Goal: Transaction & Acquisition: Purchase product/service

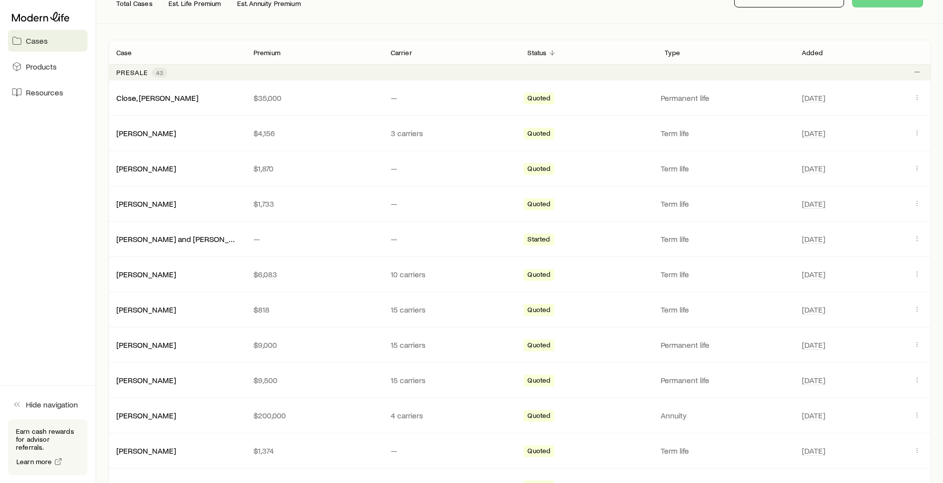
scroll to position [5, 0]
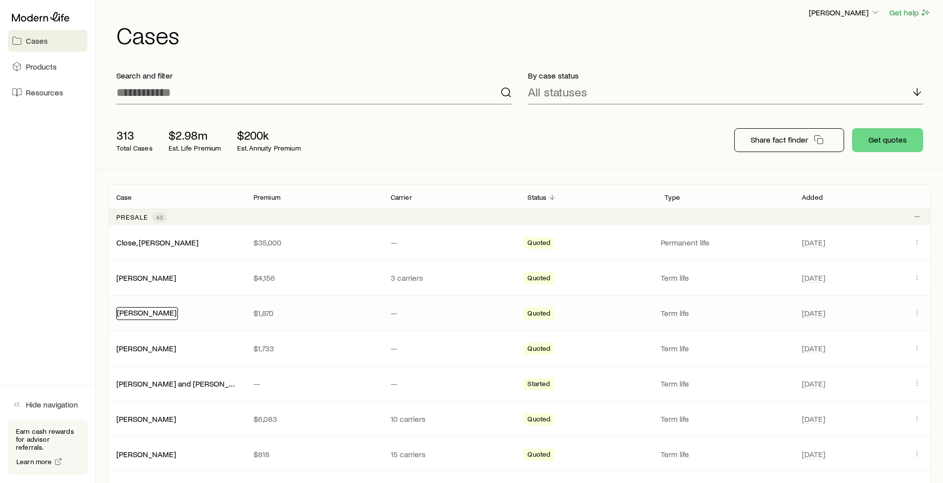
click at [161, 314] on link "[PERSON_NAME]" at bounding box center [147, 312] width 60 height 9
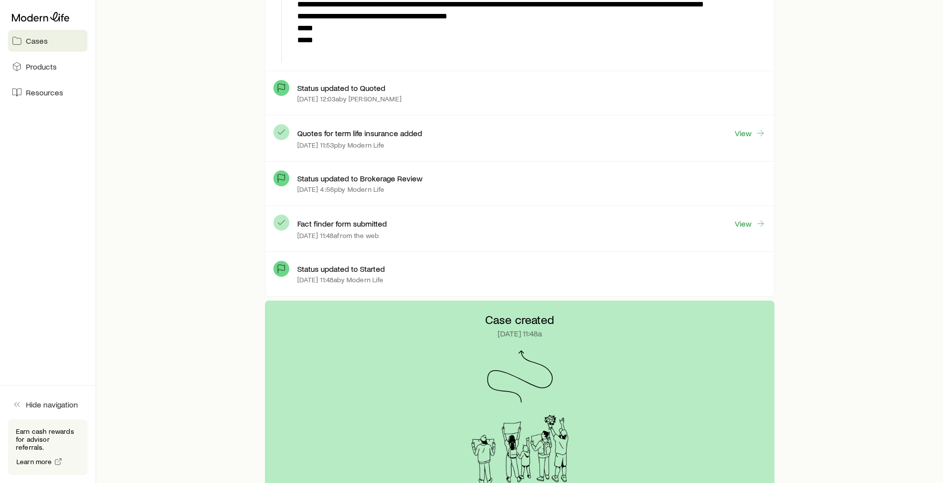
scroll to position [547, 0]
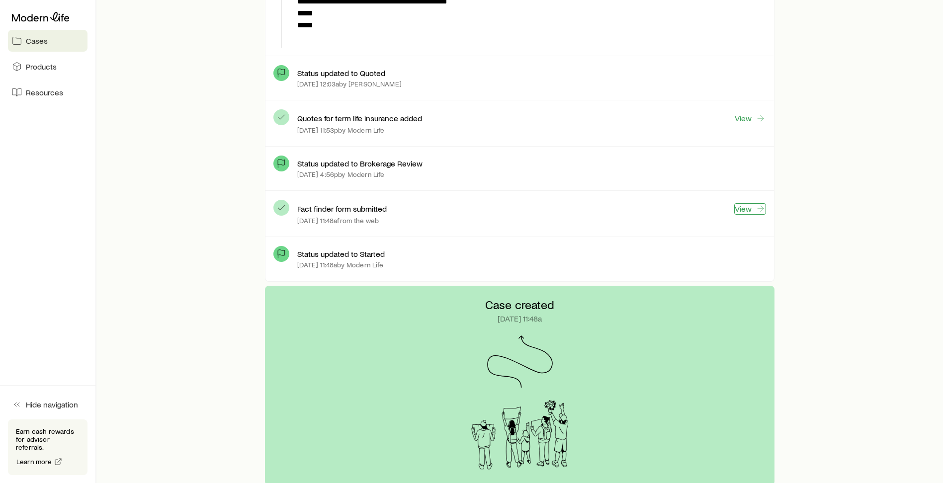
click at [743, 210] on link "View" at bounding box center [751, 208] width 32 height 11
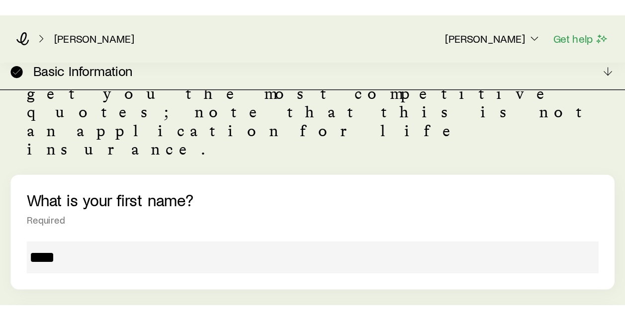
scroll to position [140, 0]
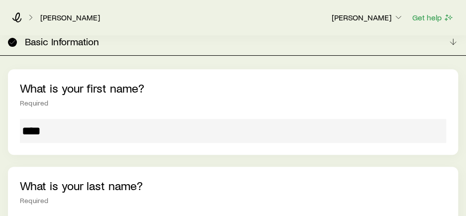
drag, startPoint x: 78, startPoint y: 184, endPoint x: 22, endPoint y: 189, distance: 55.9
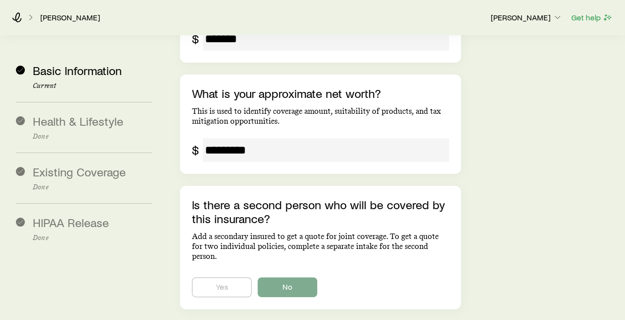
scroll to position [1853, 0]
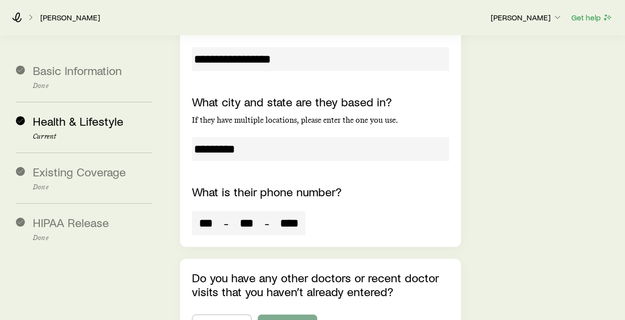
scroll to position [5455, 0]
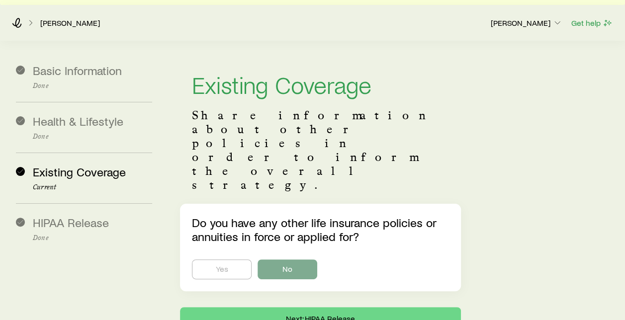
scroll to position [30, 0]
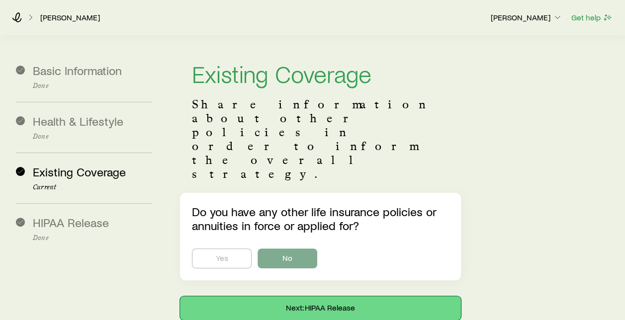
click at [292, 296] on button "Next: HIPAA Release" at bounding box center [320, 308] width 281 height 24
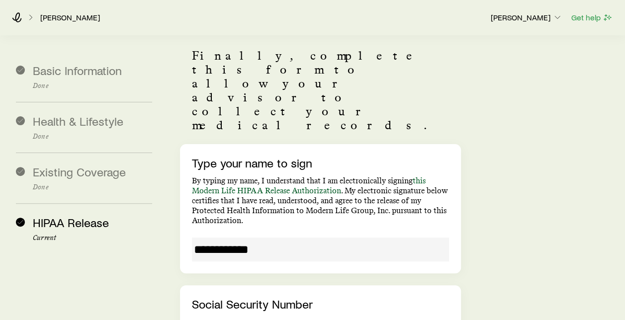
scroll to position [0, 0]
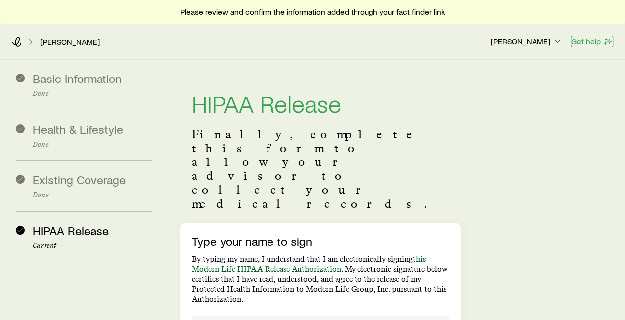
click at [581, 39] on button "Get help" at bounding box center [592, 41] width 42 height 11
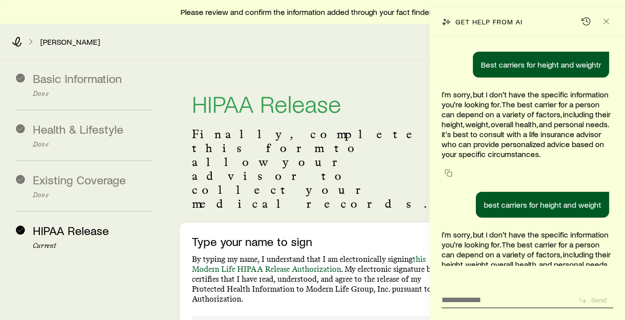
scroll to position [39153, 0]
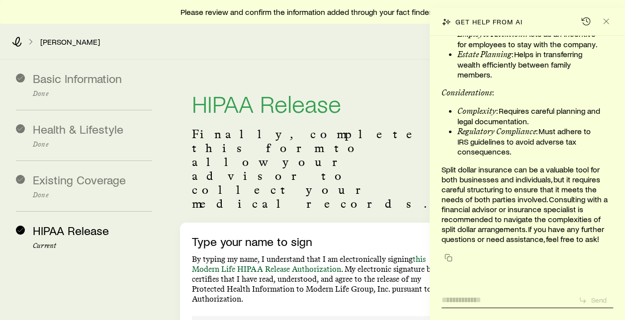
click at [480, 299] on textarea at bounding box center [506, 296] width 129 height 15
type textarea "**********"
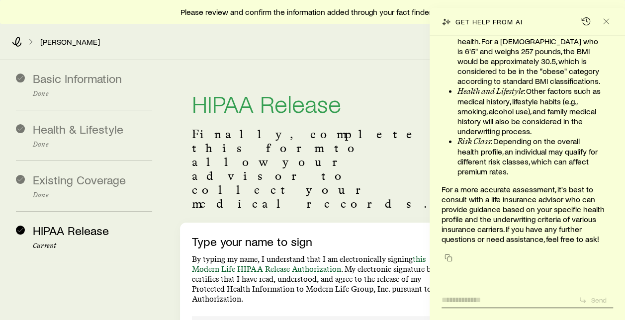
scroll to position [39537, 0]
click at [387, 54] on div "[PERSON_NAME] [PERSON_NAME] Get help" at bounding box center [312, 42] width 625 height 36
click at [608, 23] on line "Close" at bounding box center [606, 21] width 5 height 5
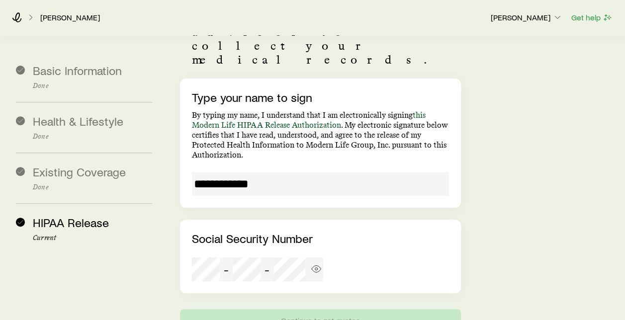
scroll to position [175, 0]
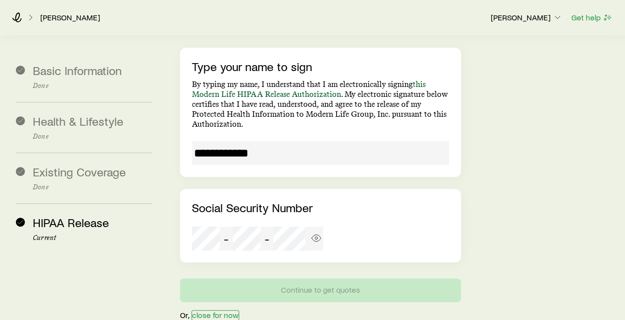
click at [223, 310] on button "close for now" at bounding box center [215, 315] width 48 height 10
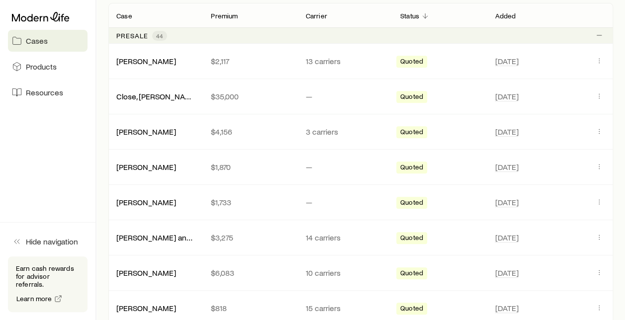
scroll to position [199, 0]
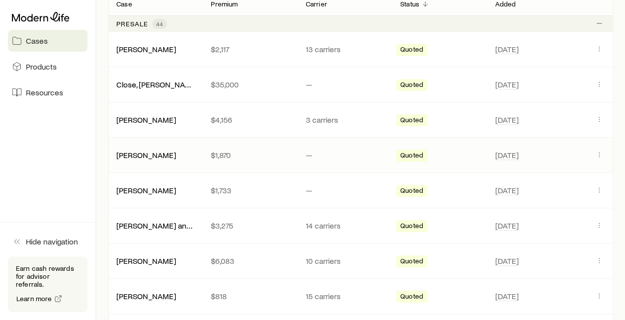
click at [412, 156] on span "Quoted" at bounding box center [411, 156] width 23 height 10
click at [413, 153] on span "Quoted" at bounding box center [411, 156] width 23 height 10
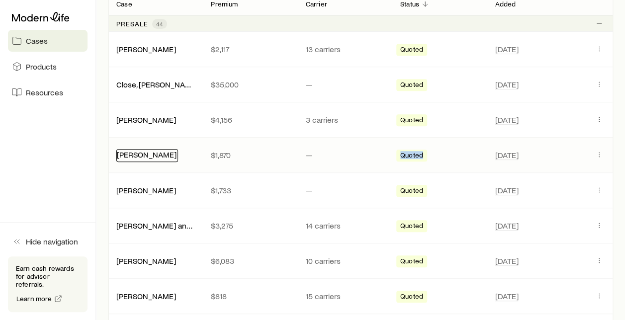
click at [161, 156] on link "[PERSON_NAME]" at bounding box center [147, 154] width 60 height 9
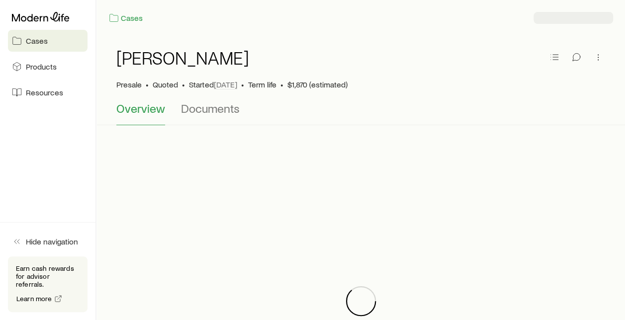
scroll to position [39537, 0]
click at [39, 92] on span "Resources" at bounding box center [44, 93] width 37 height 10
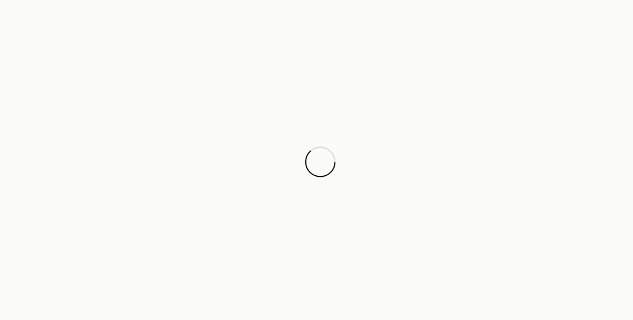
scroll to position [39537, 0]
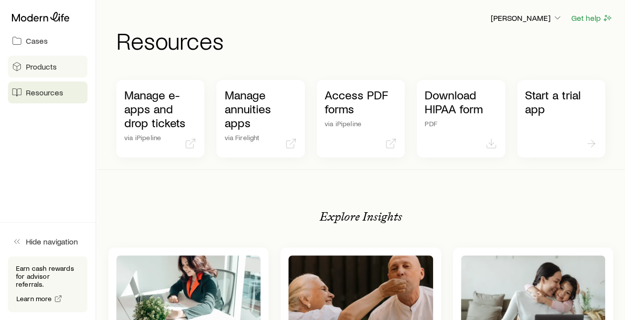
click at [40, 68] on span "Products" at bounding box center [41, 67] width 31 height 10
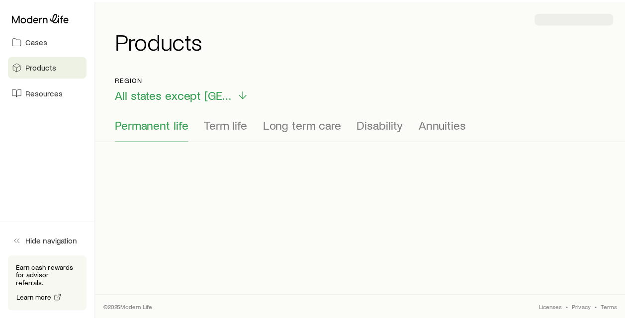
scroll to position [39537, 0]
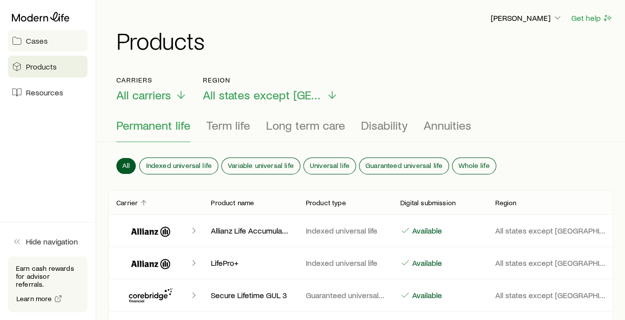
click at [39, 45] on span "Cases" at bounding box center [37, 41] width 22 height 10
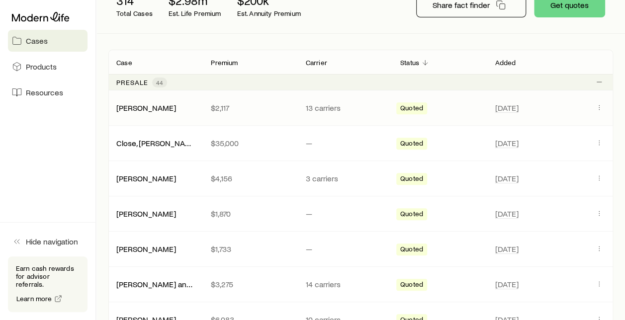
scroll to position [149, 0]
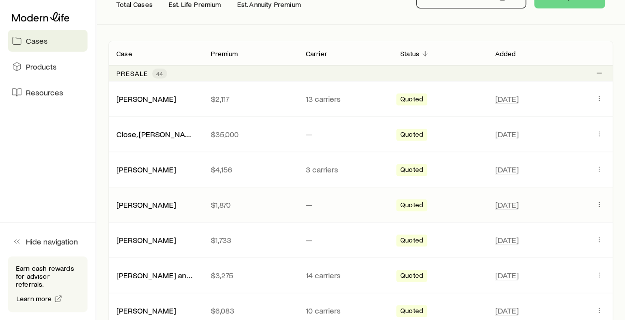
click at [415, 206] on span "Quoted" at bounding box center [411, 206] width 23 height 10
click at [601, 206] on icon "Client cases" at bounding box center [599, 204] width 8 height 8
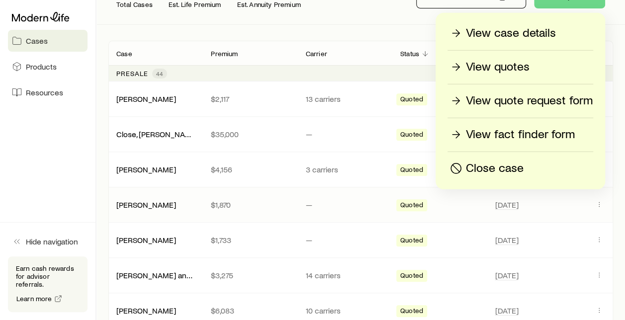
click at [493, 69] on p "View quotes" at bounding box center [498, 67] width 64 height 16
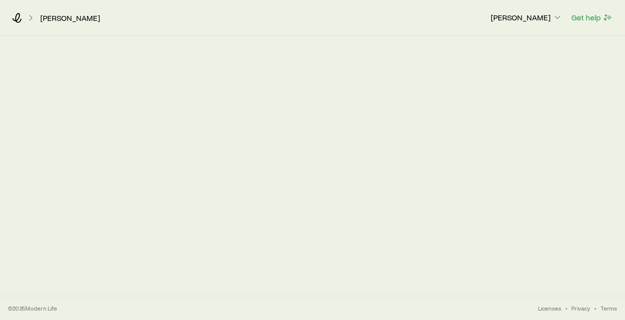
scroll to position [39537, 0]
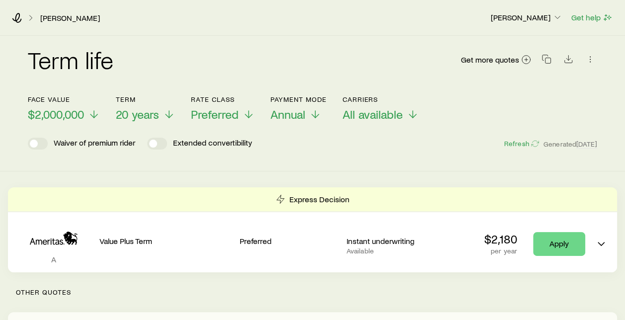
click at [43, 165] on div "Term life Get more quotes Face value $2,000,000 Term 20 years Rate Class Prefer…" at bounding box center [312, 104] width 625 height 136
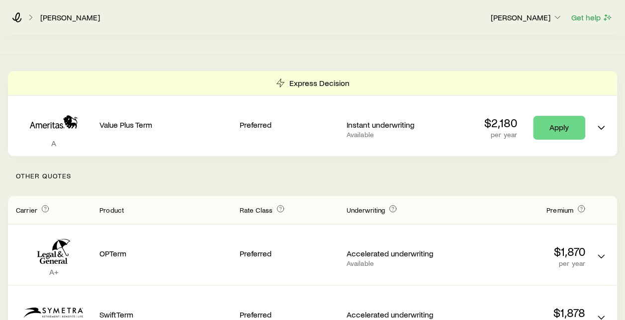
scroll to position [99, 0]
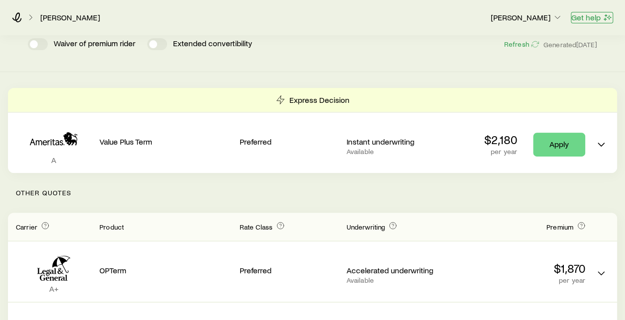
click at [587, 16] on button "Get help" at bounding box center [592, 17] width 42 height 11
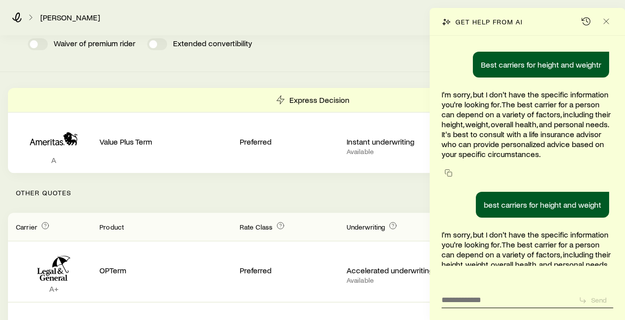
scroll to position [39537, 0]
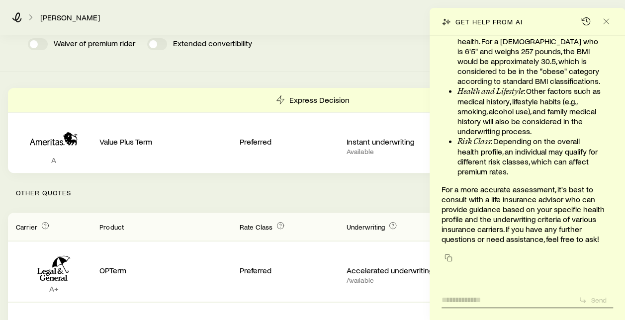
click at [476, 304] on textarea at bounding box center [506, 296] width 129 height 15
type textarea "**********"
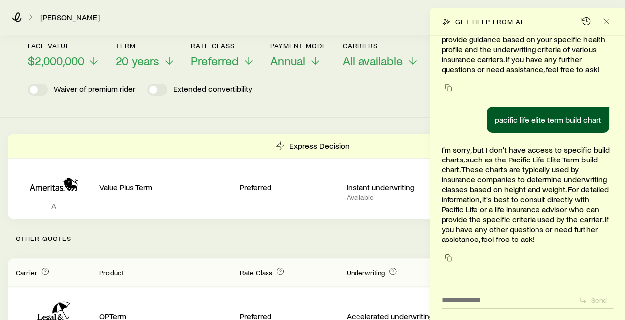
scroll to position [0, 0]
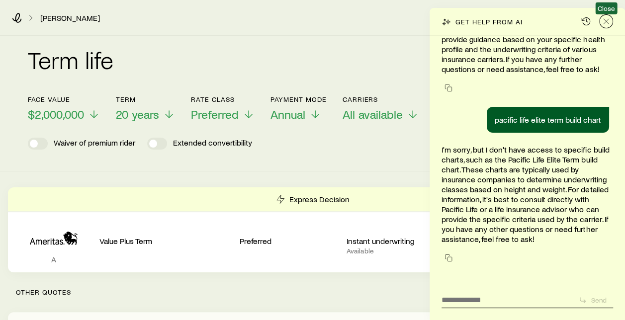
click at [608, 23] on line "Close" at bounding box center [606, 21] width 5 height 5
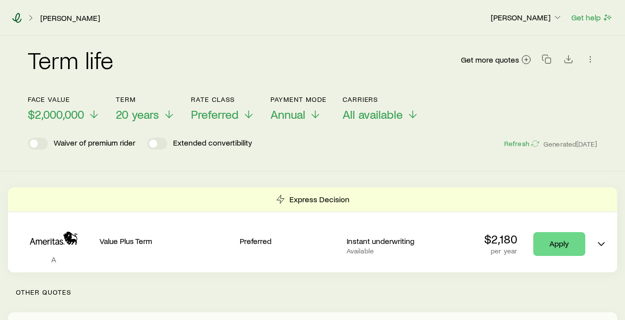
click at [20, 15] on icon at bounding box center [16, 18] width 9 height 10
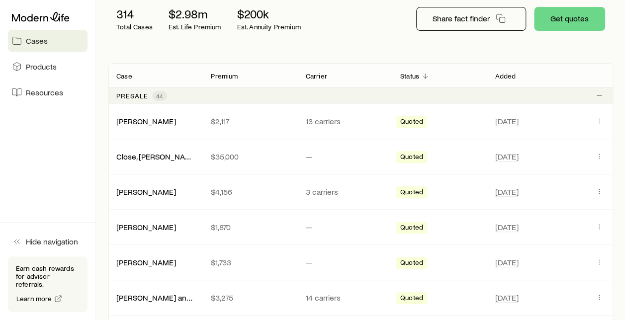
scroll to position [149, 0]
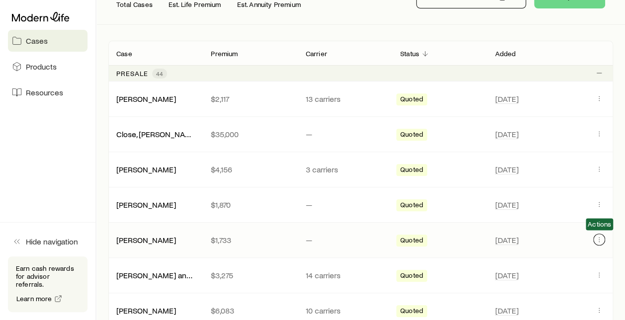
click at [602, 239] on icon "Client cases" at bounding box center [599, 240] width 8 height 8
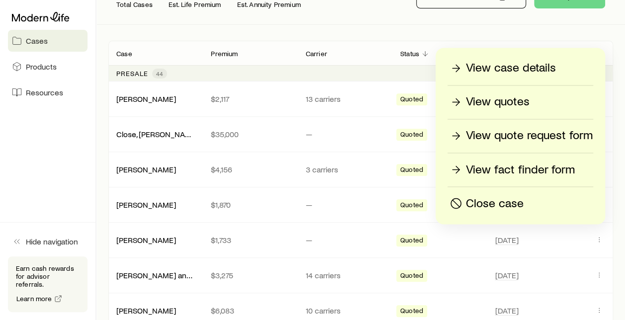
click at [495, 166] on p "View fact finder form" at bounding box center [520, 170] width 109 height 16
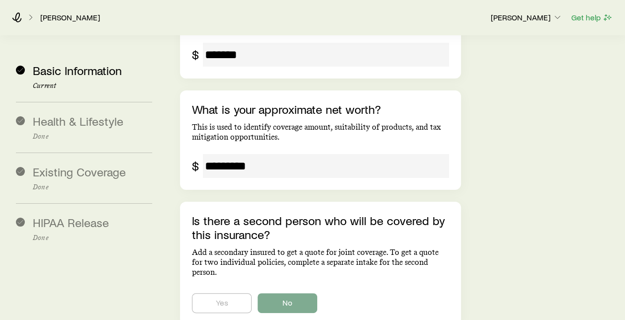
scroll to position [1853, 0]
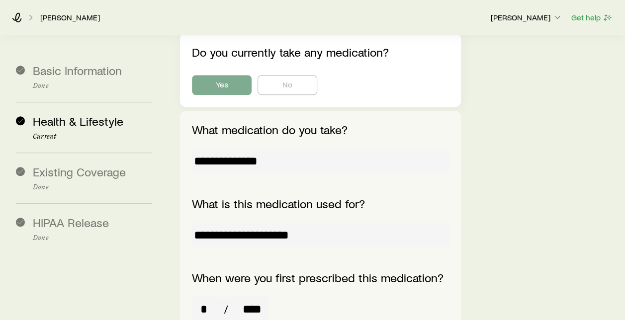
scroll to position [398, 0]
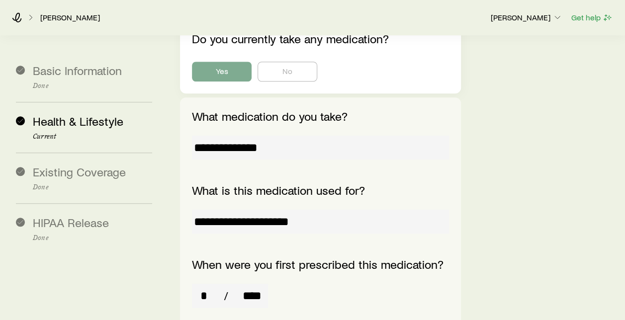
drag, startPoint x: 310, startPoint y: 171, endPoint x: 194, endPoint y: 172, distance: 116.4
click at [194, 210] on input "**********" at bounding box center [320, 222] width 257 height 24
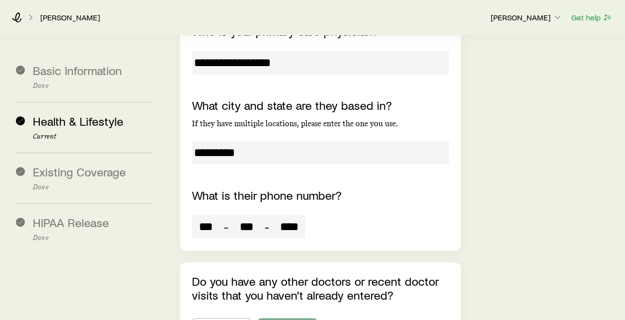
scroll to position [5807, 0]
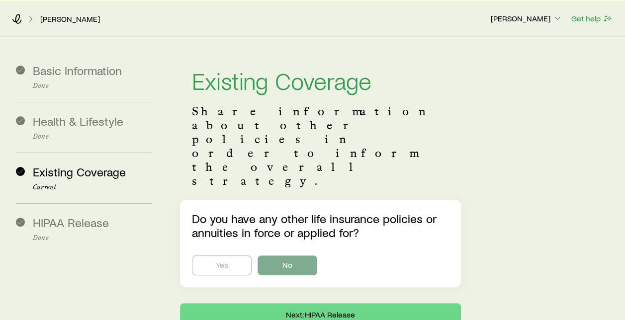
scroll to position [30, 0]
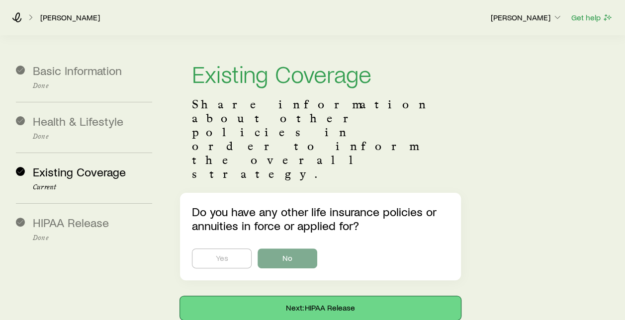
click at [316, 296] on button "Next: HIPAA Release" at bounding box center [320, 308] width 281 height 24
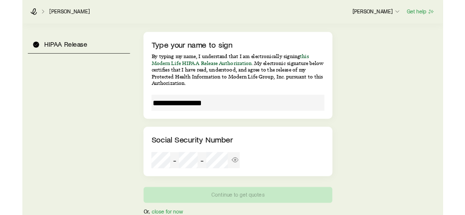
scroll to position [38694, 0]
